Goal: Task Accomplishment & Management: Manage account settings

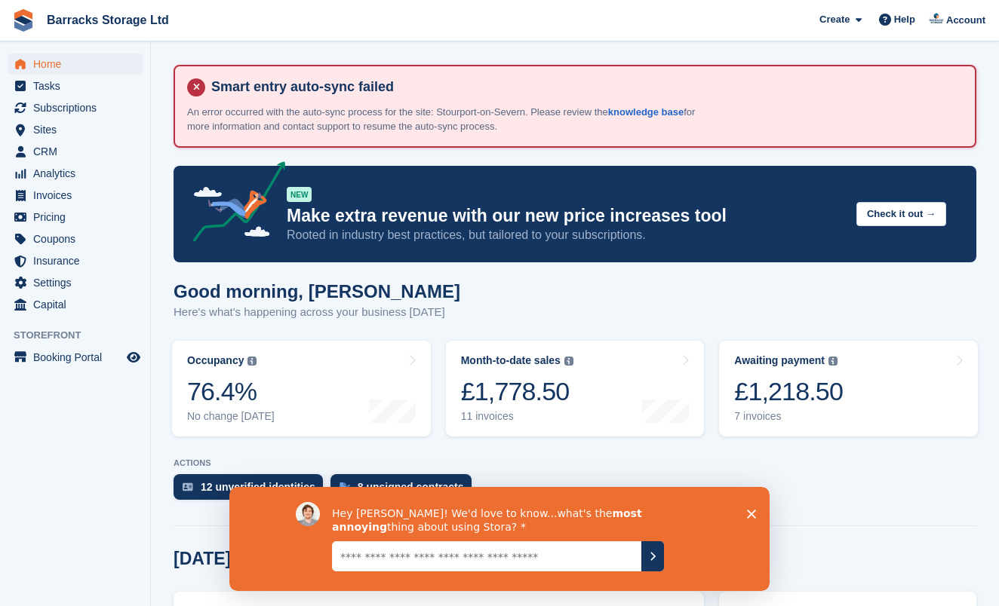
click at [600, 562] on textarea "Give it to us straight... we can take it" at bounding box center [486, 557] width 309 height 30
click at [749, 517] on polygon "Close survey" at bounding box center [751, 514] width 9 height 9
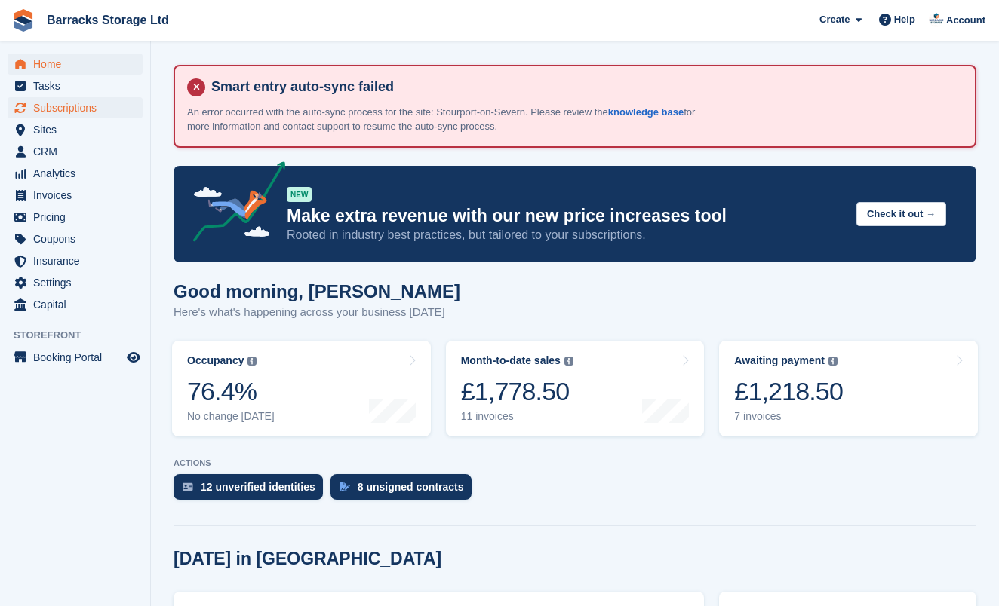
click at [93, 110] on span "Subscriptions" at bounding box center [78, 107] width 91 height 21
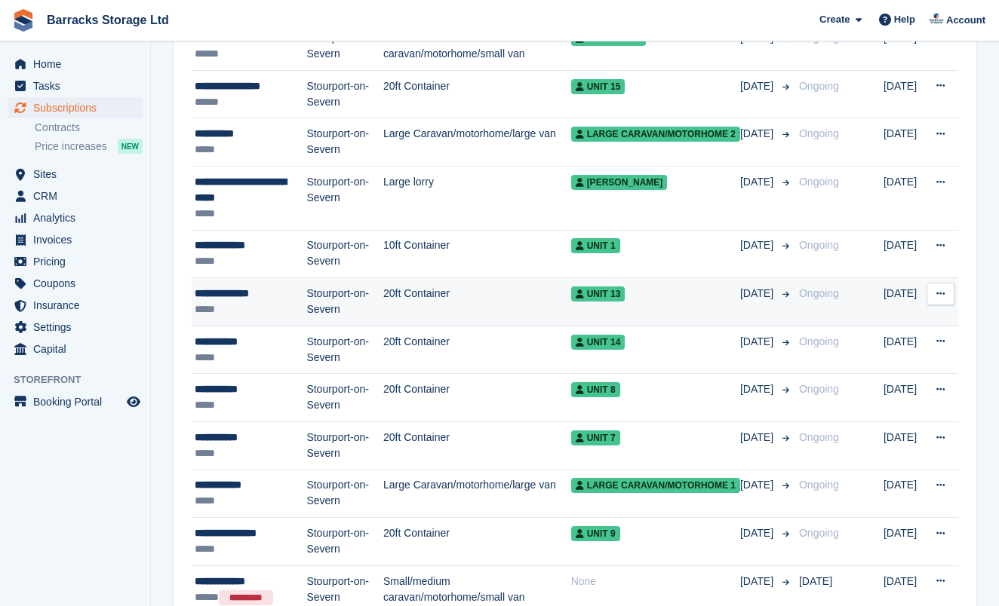
scroll to position [339, 0]
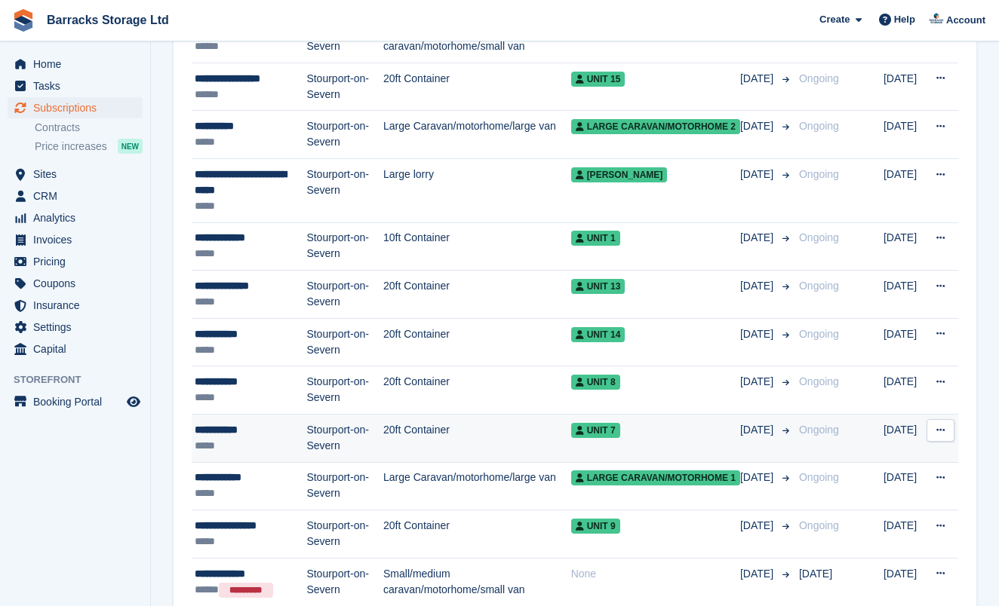
click at [315, 422] on td "Stourport-on-Severn" at bounding box center [344, 438] width 77 height 48
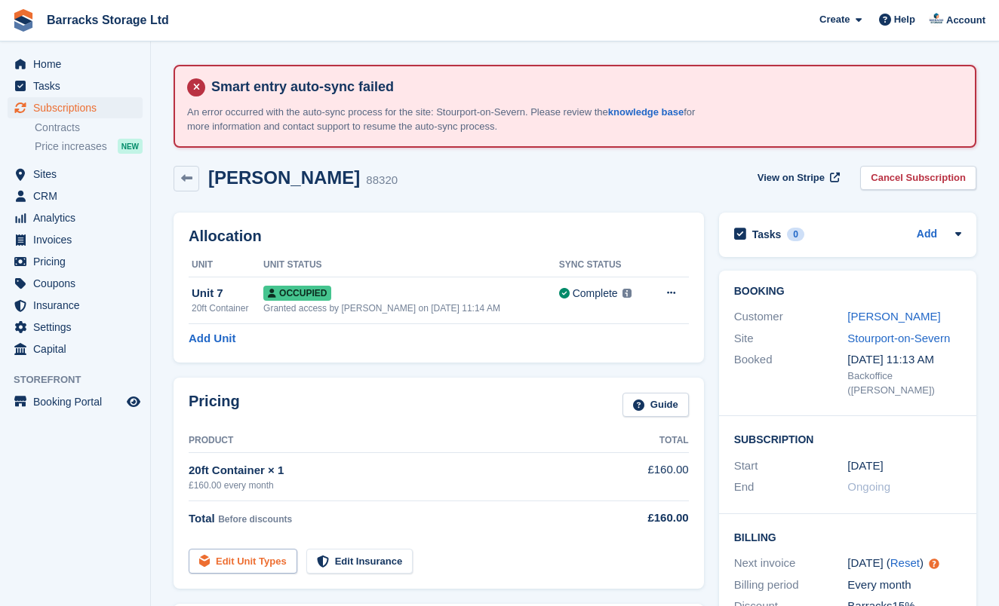
click at [253, 554] on link "Edit Unit Types" at bounding box center [243, 561] width 109 height 25
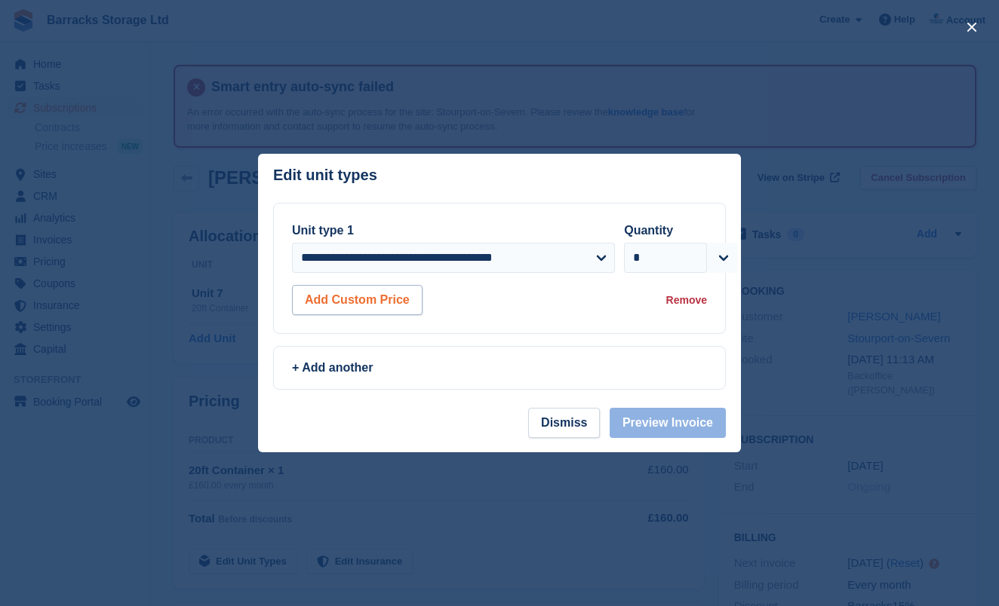
click at [395, 296] on button "Add Custom Price" at bounding box center [357, 300] width 130 height 30
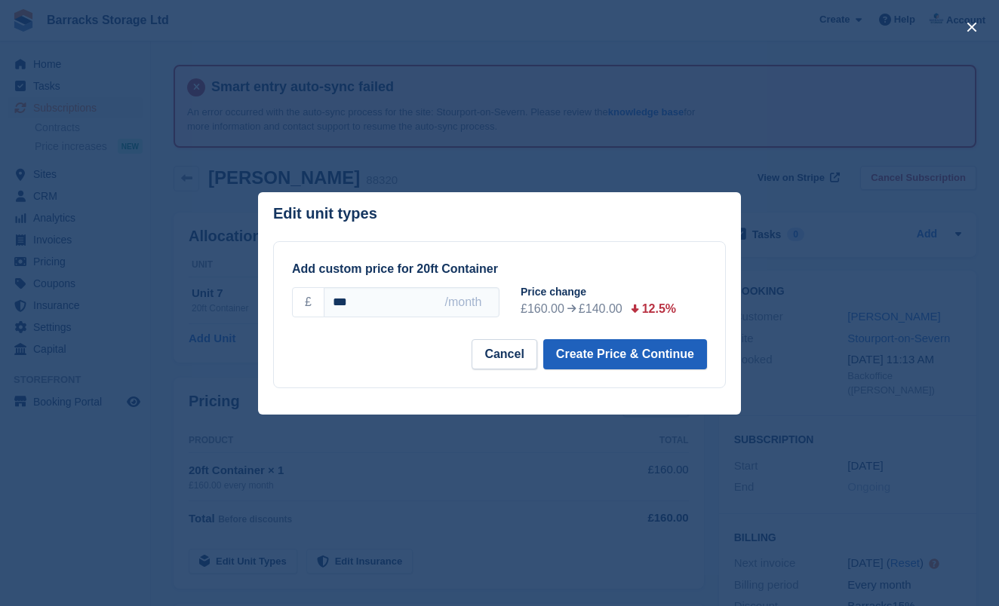
type input "***"
click at [578, 359] on button "Create Price & Continue" at bounding box center [625, 354] width 164 height 30
select select "*****"
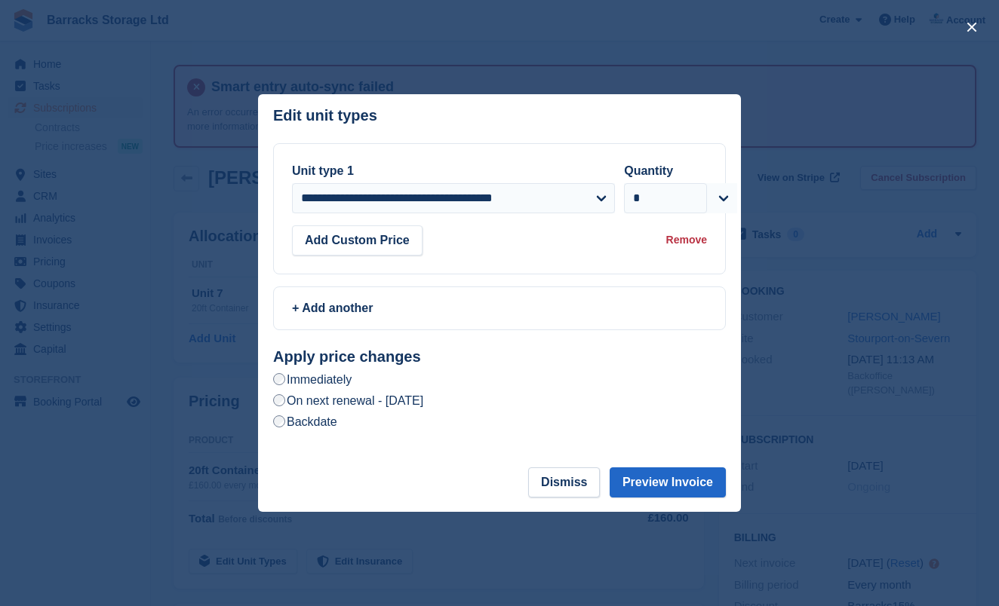
click at [342, 399] on label "On next renewal - Tuesday, 30th September, 2025" at bounding box center [348, 401] width 150 height 16
click at [668, 478] on button "Preview Invoice" at bounding box center [667, 483] width 116 height 30
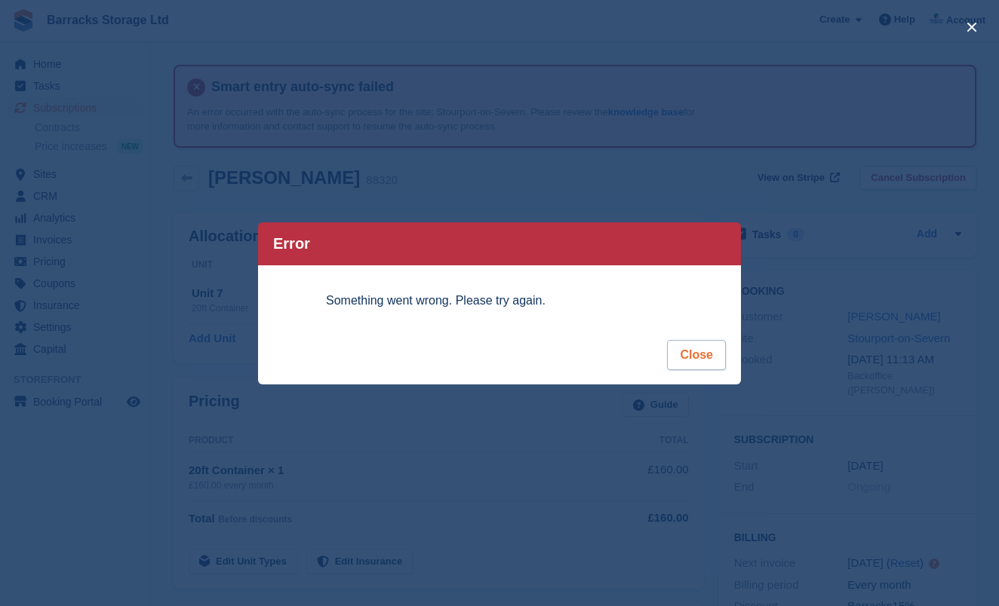
click at [706, 358] on button "Close" at bounding box center [696, 355] width 59 height 30
